Goal: Task Accomplishment & Management: Complete application form

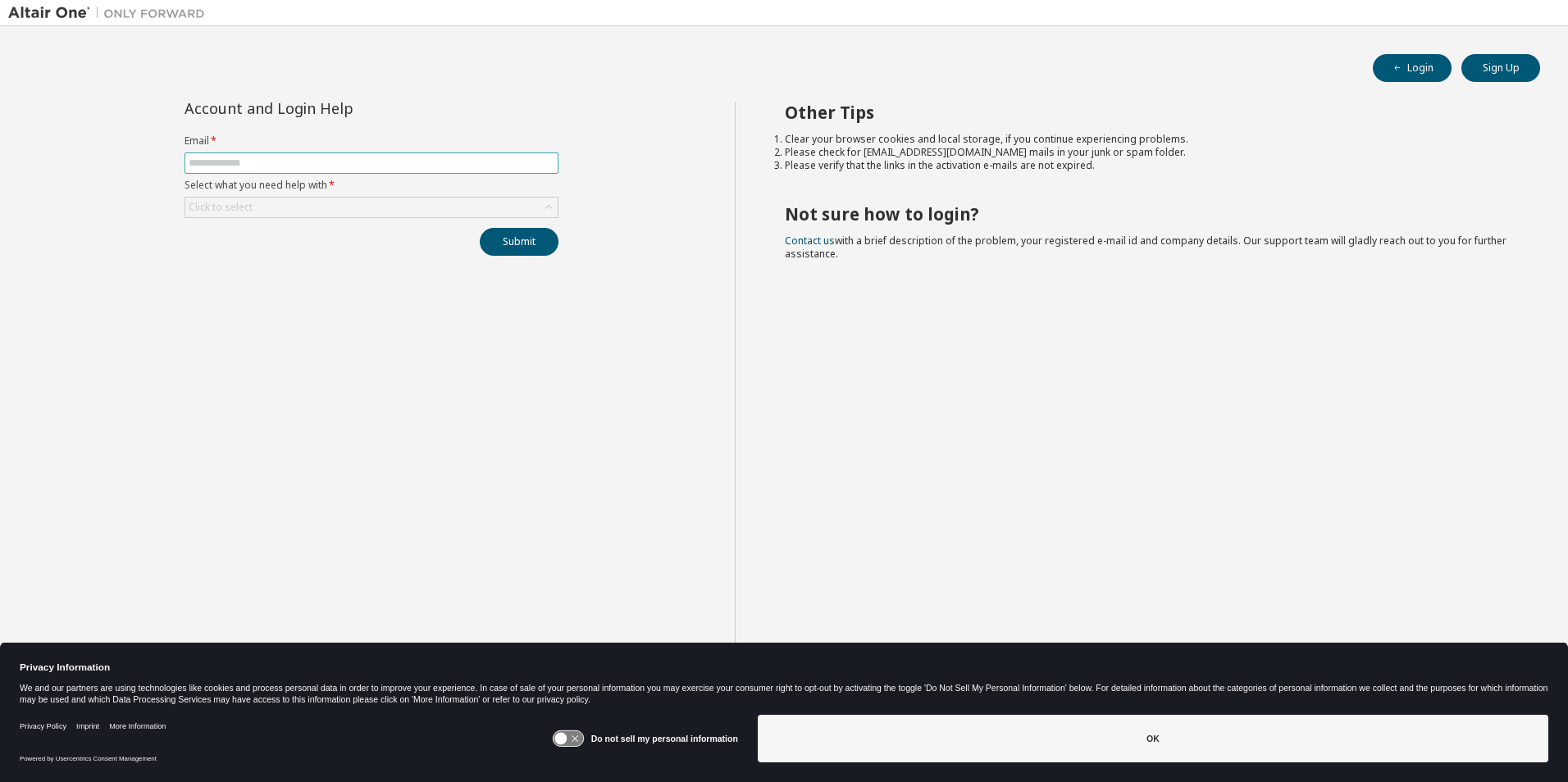
click at [504, 155] on span at bounding box center [371, 163] width 374 height 21
click at [502, 158] on input "text" at bounding box center [371, 163] width 366 height 13
type input "**********"
click at [463, 210] on div "Click to select" at bounding box center [371, 208] width 372 height 19
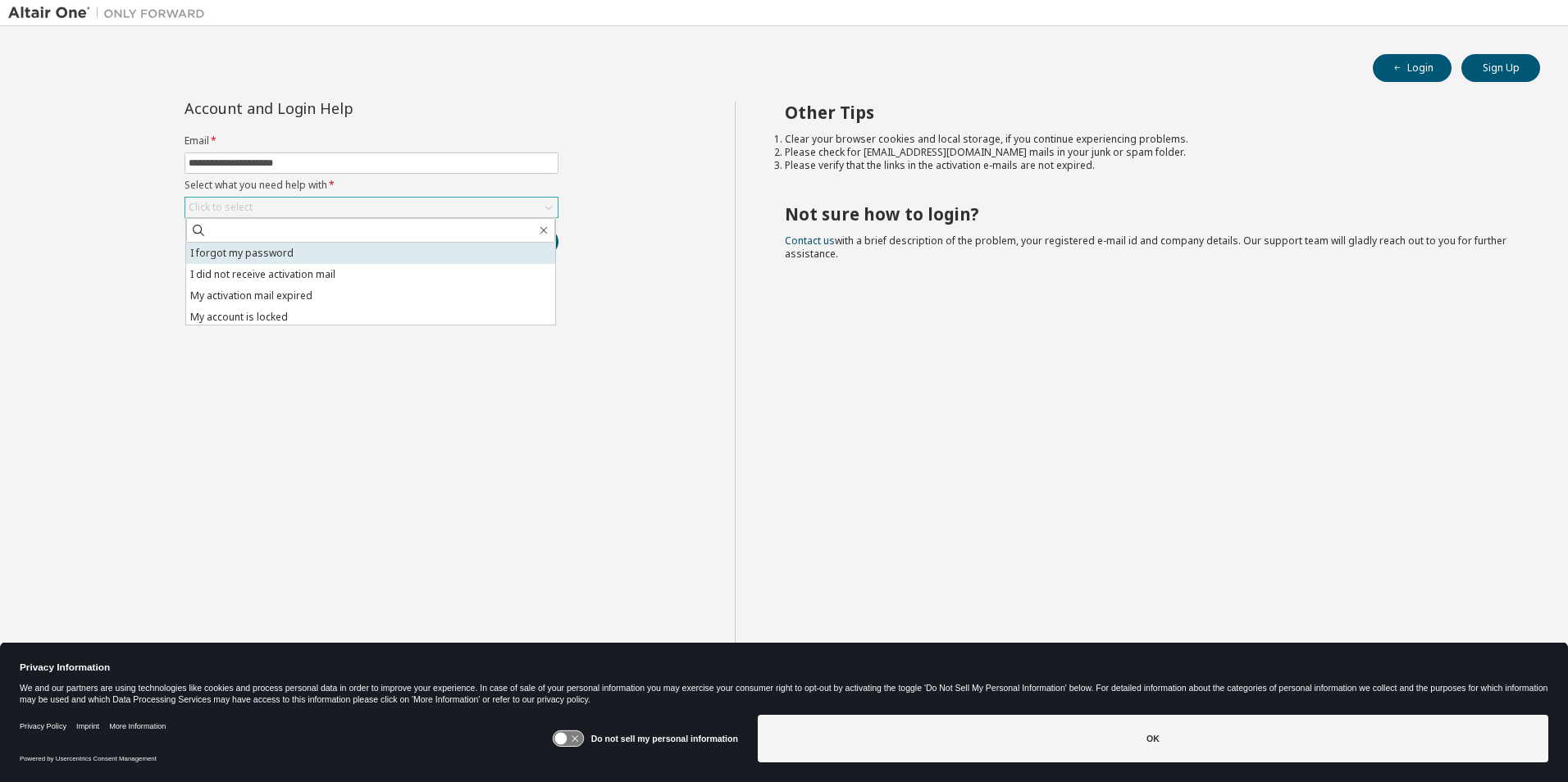
click at [458, 249] on li "I forgot my password" at bounding box center [370, 253] width 369 height 21
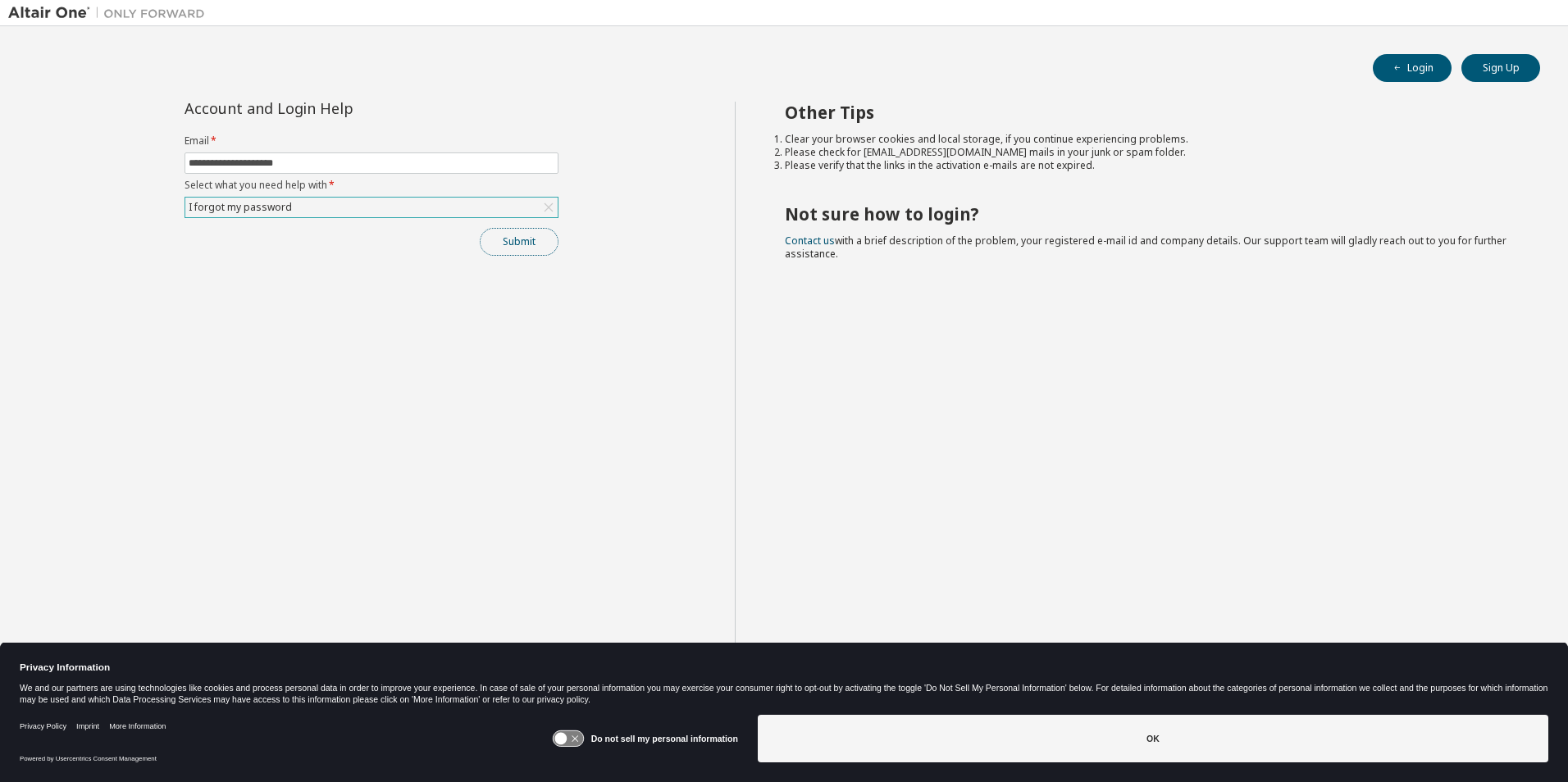
click at [525, 238] on button "Submit" at bounding box center [518, 242] width 78 height 28
click at [528, 239] on button "Submit" at bounding box center [518, 242] width 78 height 28
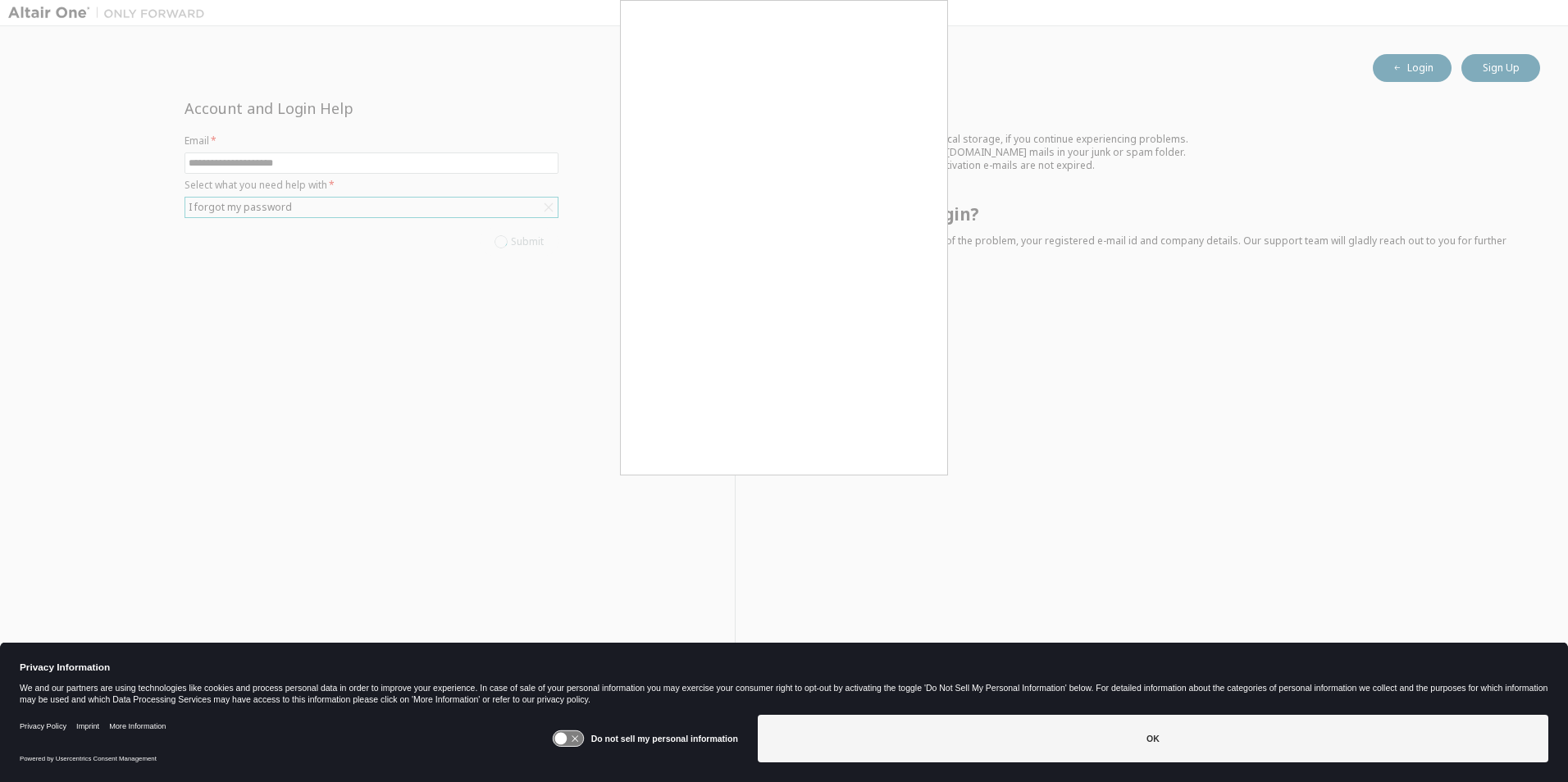
click at [1012, 152] on div at bounding box center [784, 391] width 1568 height 782
